Goal: Information Seeking & Learning: Learn about a topic

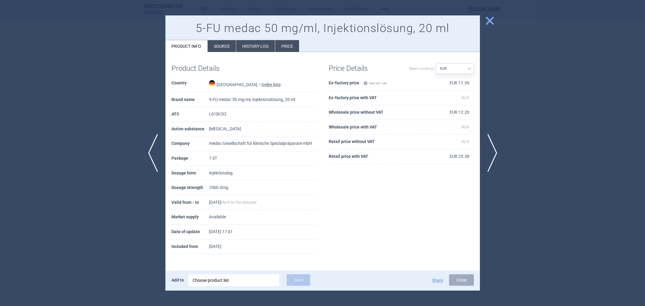
select select "EUR"
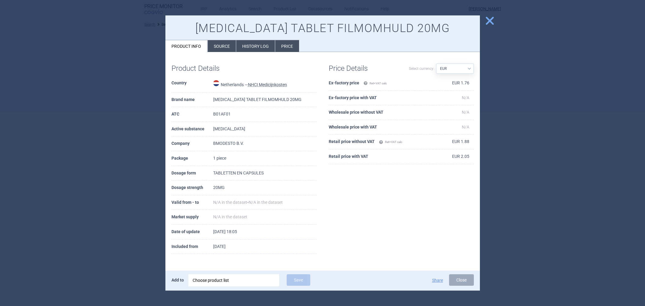
select select "EUR"
click at [222, 46] on li "Source" at bounding box center [222, 46] width 28 height 12
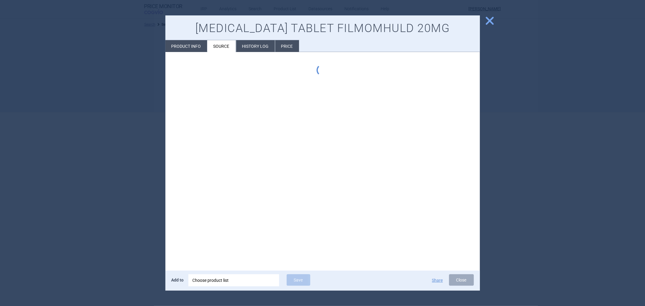
click at [164, 66] on div at bounding box center [322, 153] width 645 height 306
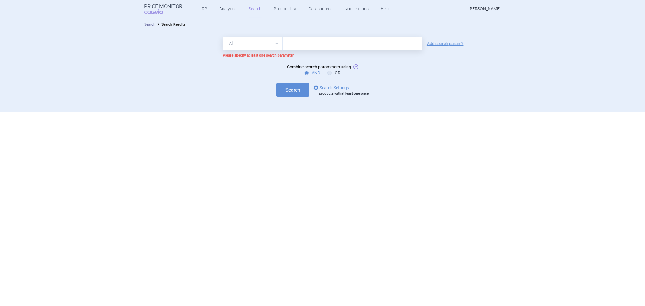
click at [273, 84] on div "Search options Search Settings products with at least one price" at bounding box center [322, 90] width 645 height 14
click at [286, 88] on button "Search" at bounding box center [292, 90] width 33 height 14
click at [279, 46] on select "All Brand Name ATC Company Active Substance Country Newer than" at bounding box center [253, 44] width 60 height 14
click at [223, 37] on select "All Brand Name ATC Company Active Substance Country Newer than" at bounding box center [253, 44] width 60 height 14
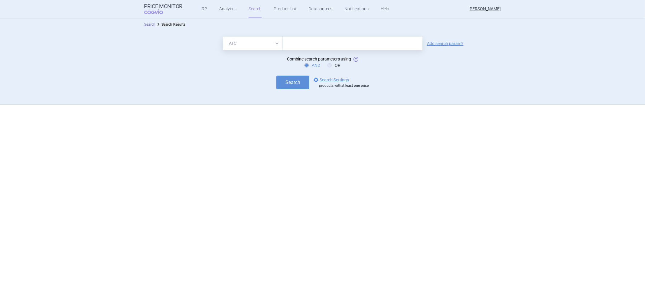
click at [270, 38] on select "All Brand Name ATC Company Active Substance Country Newer than" at bounding box center [253, 44] width 60 height 14
select select "all"
click at [223, 37] on select "All Brand Name ATC Company Active Substance Country Newer than" at bounding box center [253, 44] width 60 height 14
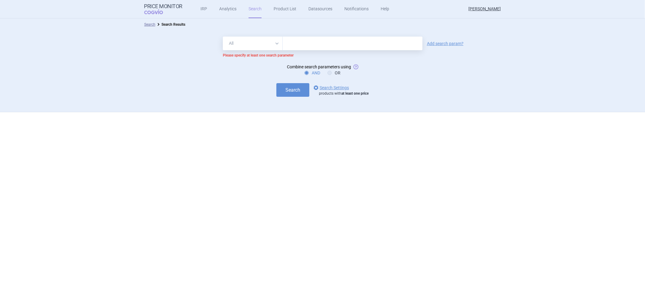
click at [284, 77] on form "All Brand Name ATC Company Active Substance Country Newer than Add search param…" at bounding box center [322, 67] width 645 height 60
click at [285, 87] on button "Search" at bounding box center [292, 90] width 33 height 14
click at [327, 86] on link "options Search Settings" at bounding box center [330, 87] width 37 height 7
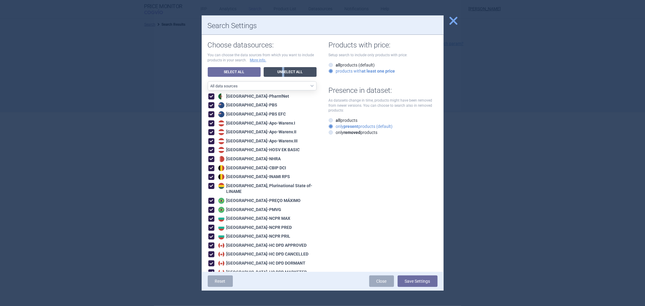
click at [282, 71] on link "Unselect All" at bounding box center [290, 72] width 53 height 10
checkbox input "false"
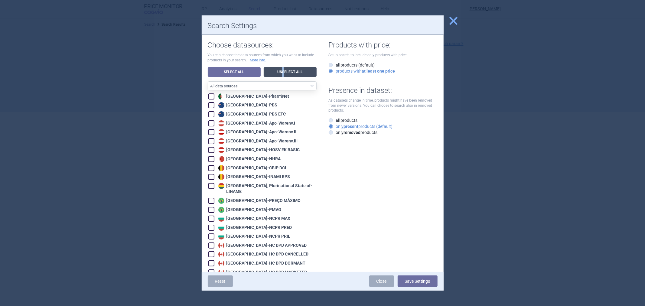
checkbox input "false"
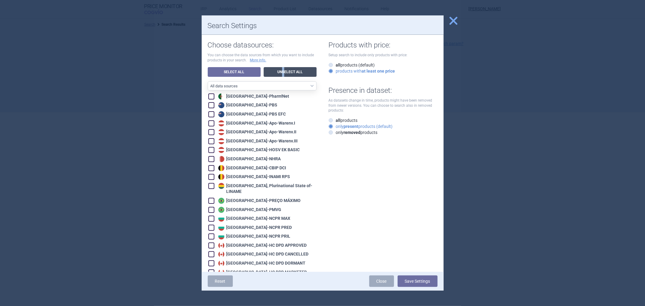
checkbox input "false"
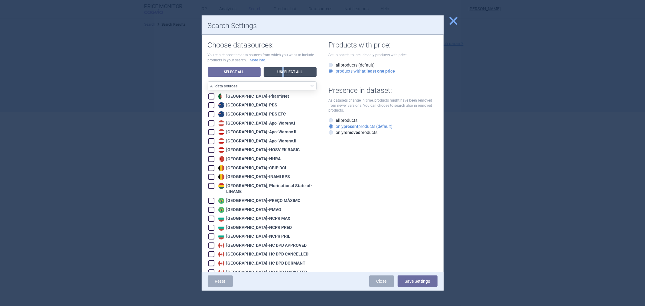
checkbox input "false"
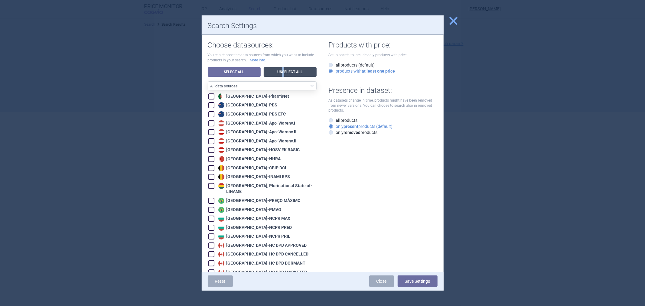
checkbox input "false"
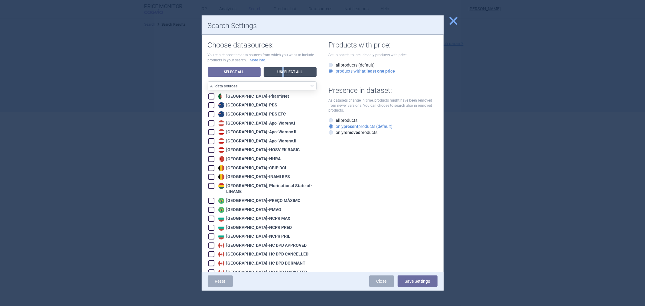
checkbox input "false"
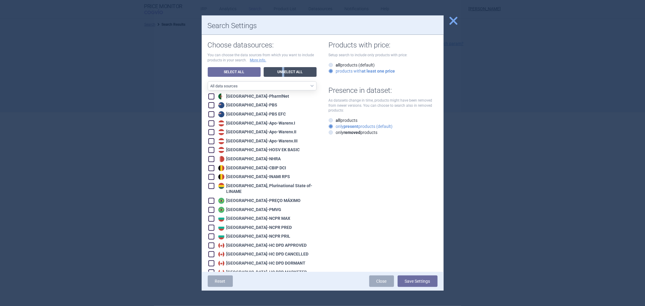
checkbox input "false"
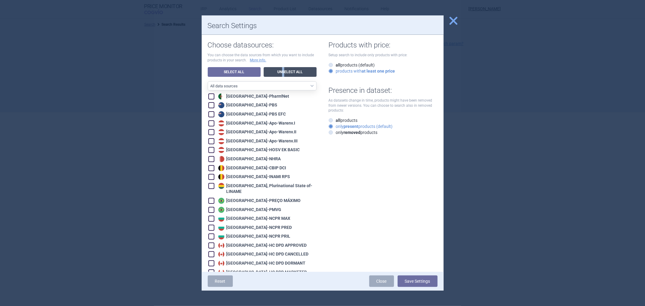
checkbox input "false"
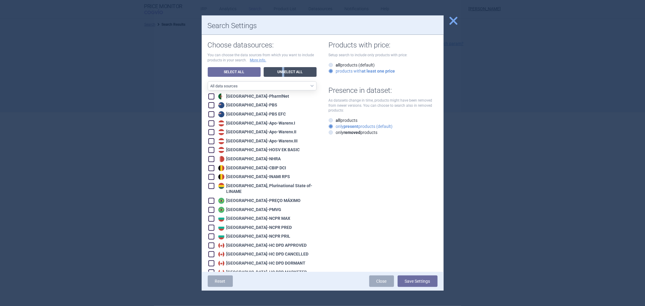
checkbox input "false"
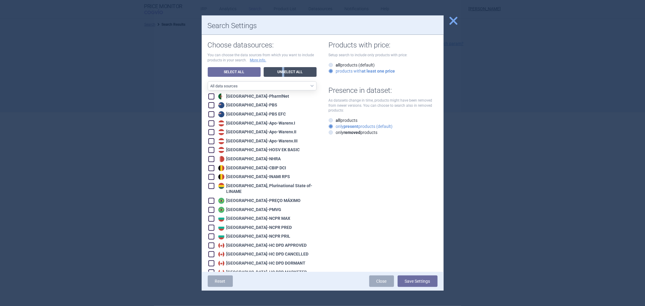
checkbox input "false"
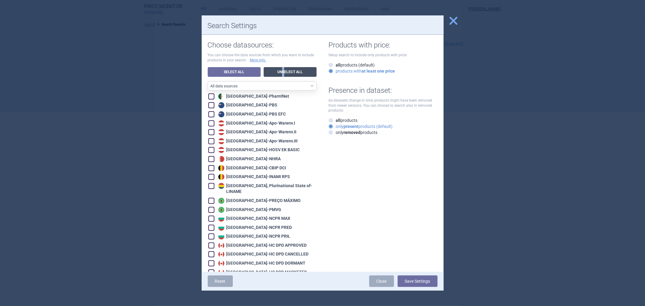
checkbox input "false"
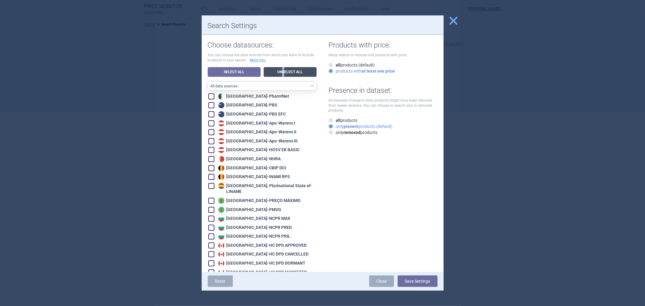
checkbox input "false"
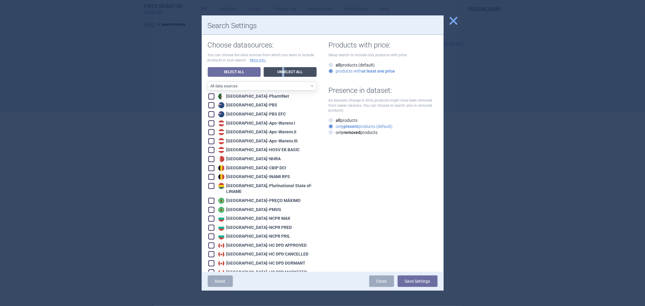
checkbox input "false"
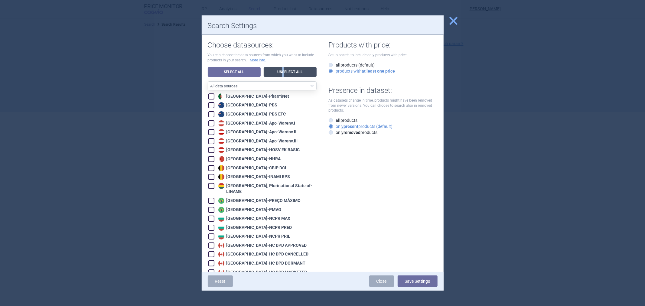
checkbox input "false"
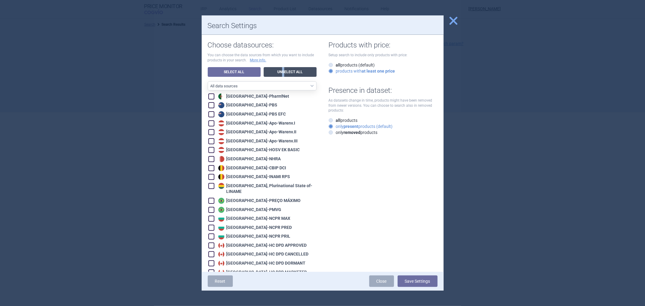
checkbox input "false"
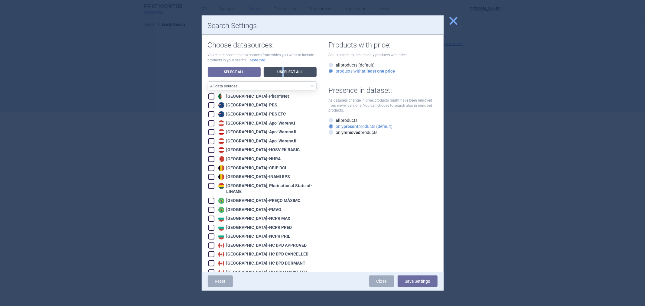
checkbox input "false"
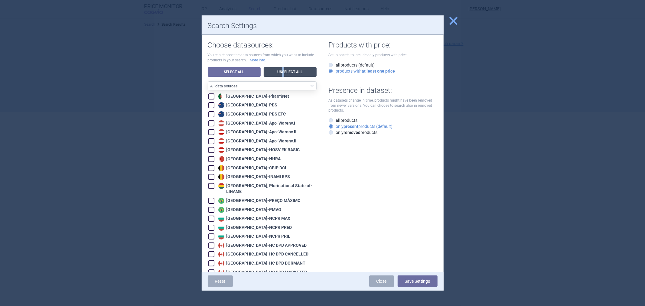
checkbox input "false"
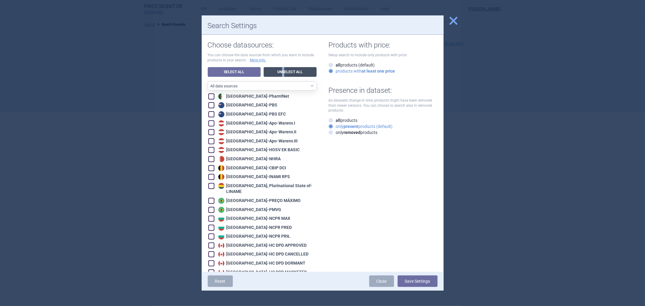
checkbox input "false"
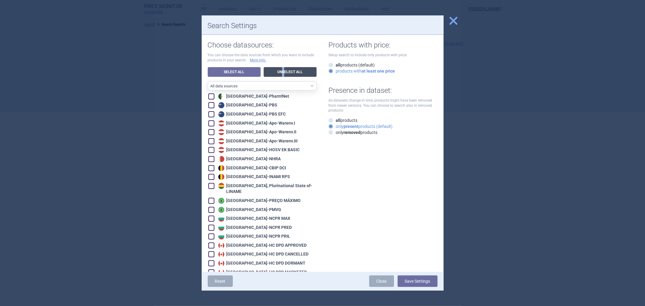
checkbox input "false"
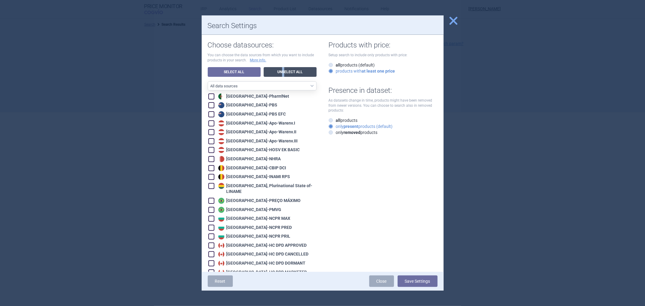
checkbox input "false"
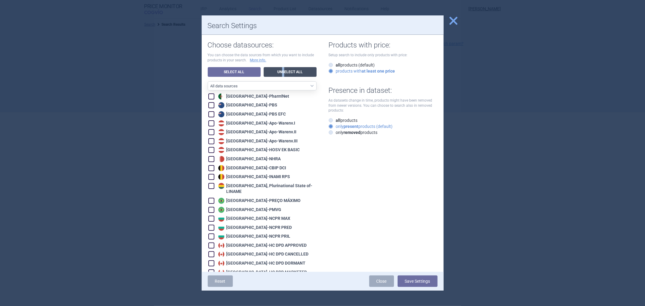
checkbox input "false"
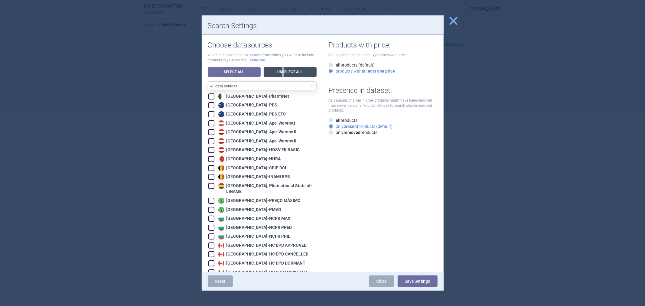
checkbox input "false"
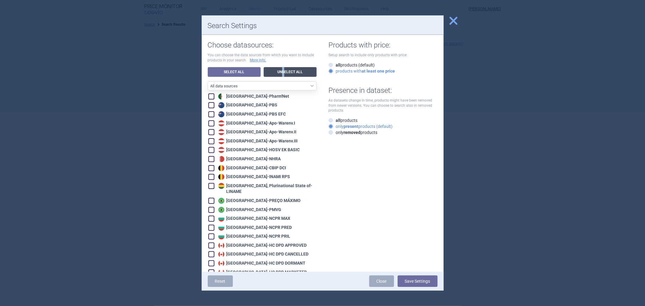
checkbox input "false"
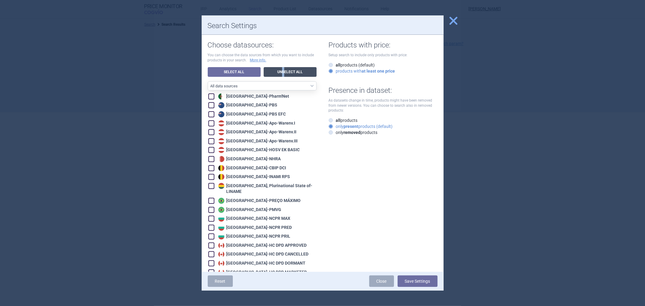
checkbox input "false"
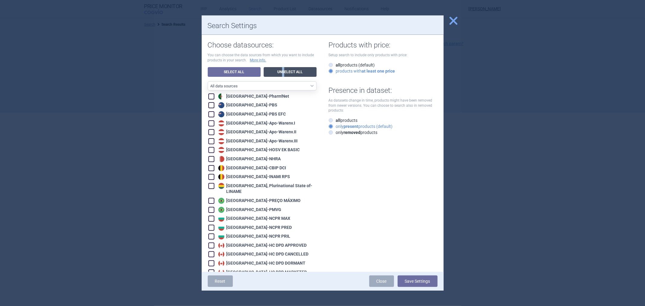
checkbox input "false"
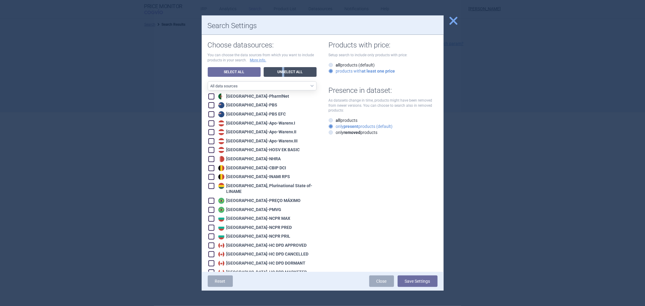
checkbox input "false"
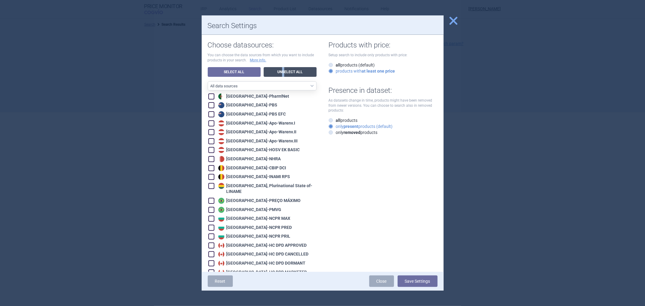
checkbox input "false"
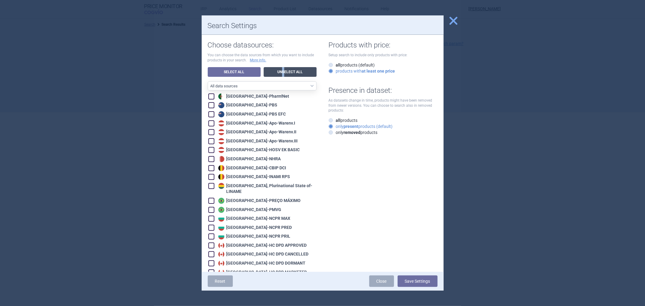
checkbox input "false"
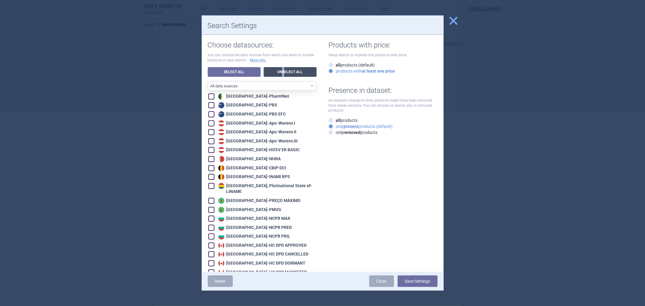
checkbox input "false"
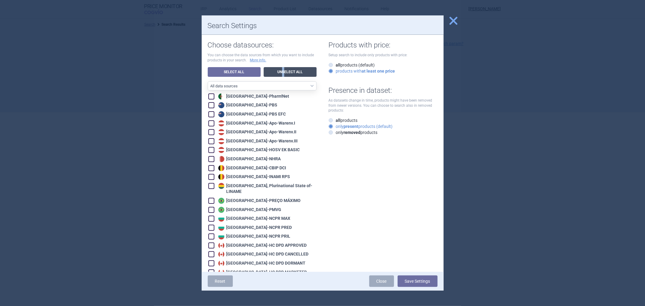
checkbox input "false"
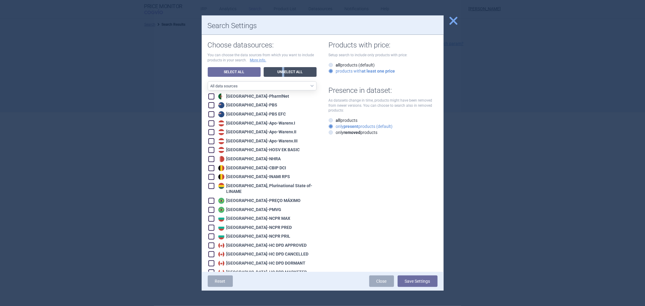
checkbox input "false"
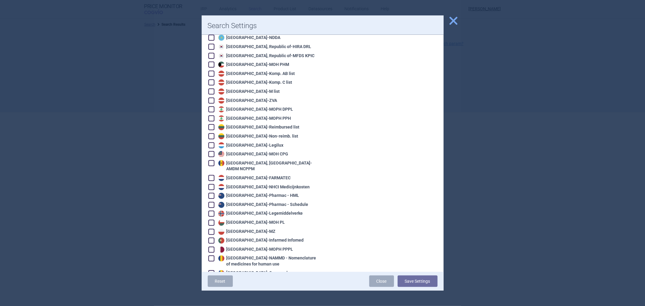
click at [262, 184] on div "Netherlands - NHCI Medicijnkosten" at bounding box center [263, 187] width 93 height 6
checkbox input "true"
click at [406, 282] on button "Save Settings" at bounding box center [418, 281] width 40 height 11
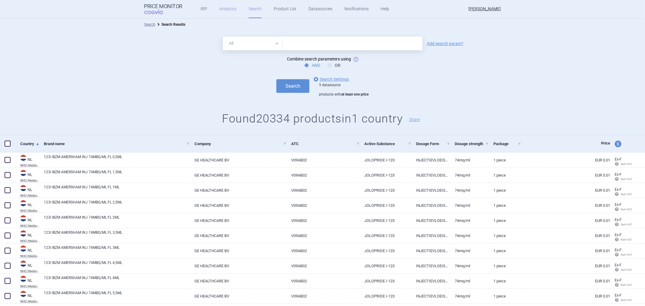
click at [233, 8] on link "Analytics" at bounding box center [227, 9] width 17 height 18
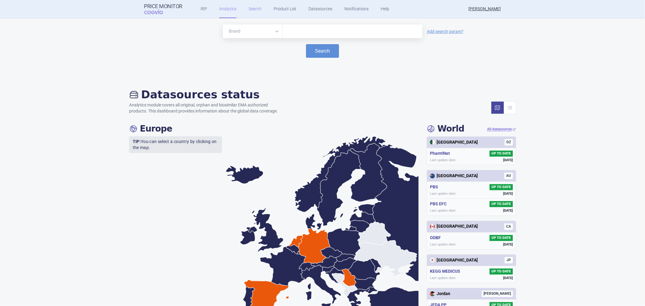
click at [255, 9] on link "Search" at bounding box center [255, 9] width 13 height 18
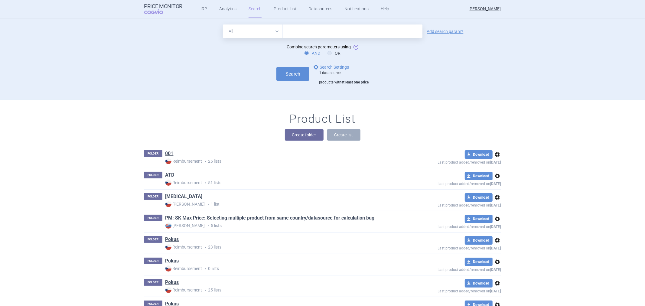
click at [174, 198] on link "[MEDICAL_DATA]" at bounding box center [183, 196] width 37 height 7
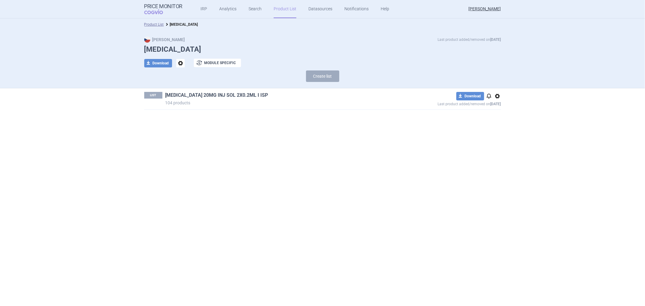
click at [181, 93] on link "[MEDICAL_DATA] 20MG INJ SOL 2X0.2ML I ISP" at bounding box center [216, 95] width 103 height 7
